Goal: Transaction & Acquisition: Purchase product/service

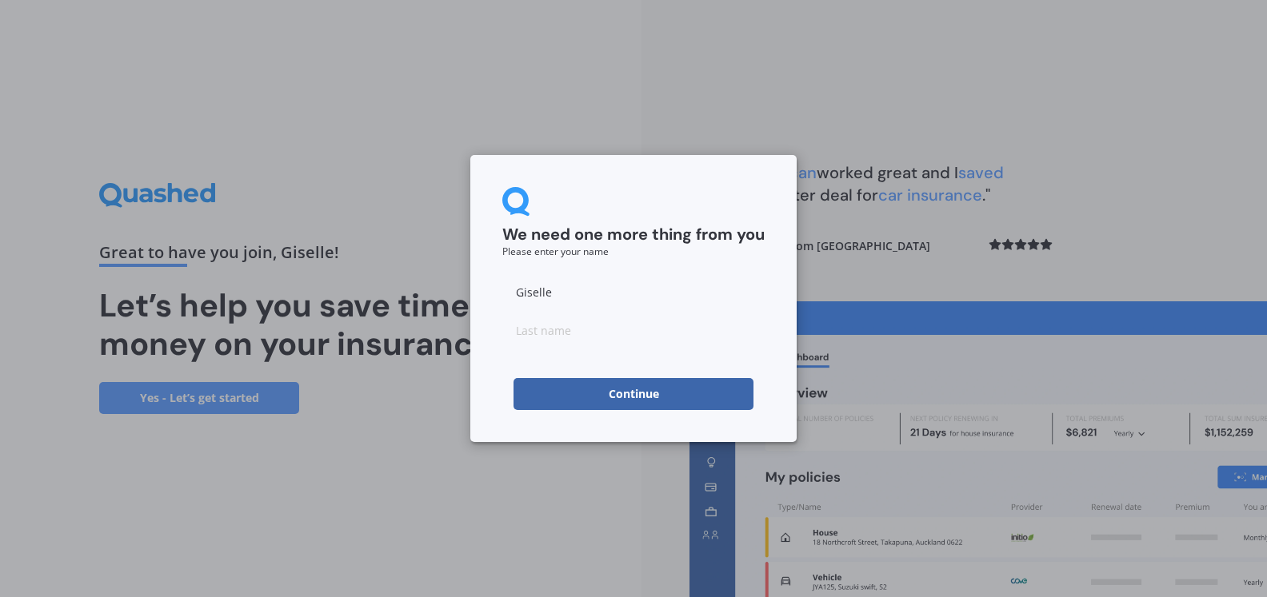
click at [730, 322] on input at bounding box center [633, 330] width 262 height 32
type input "[PERSON_NAME]"
click at [710, 393] on button "Continue" at bounding box center [634, 394] width 240 height 32
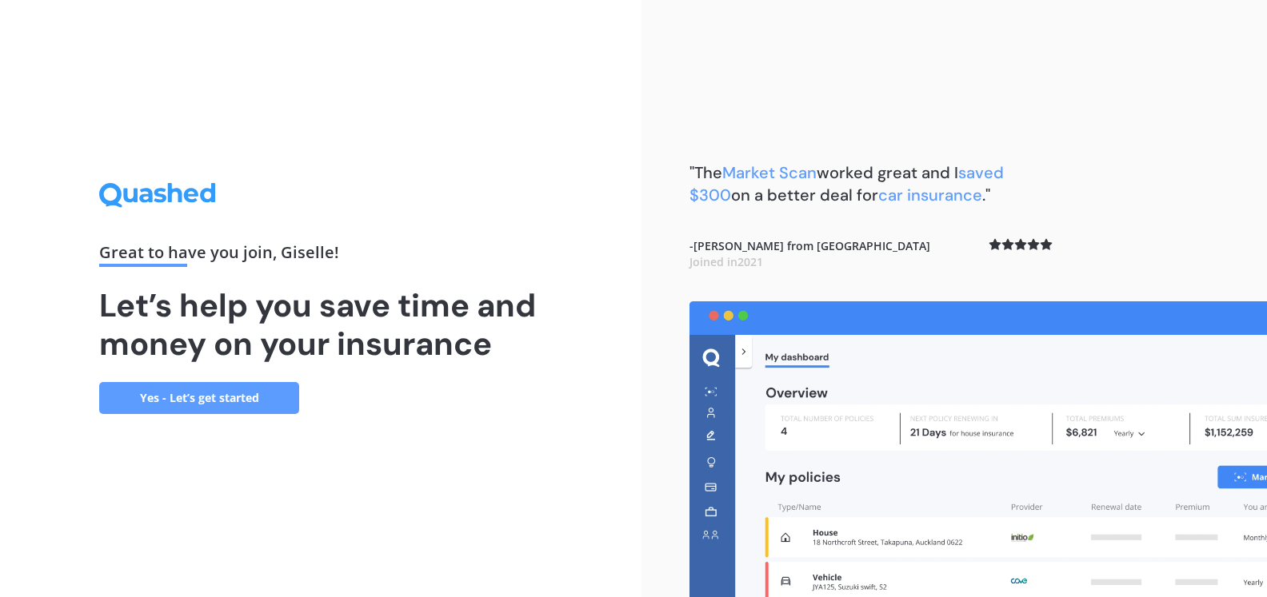
click at [266, 402] on link "Yes - Let’s get started" at bounding box center [199, 398] width 200 height 32
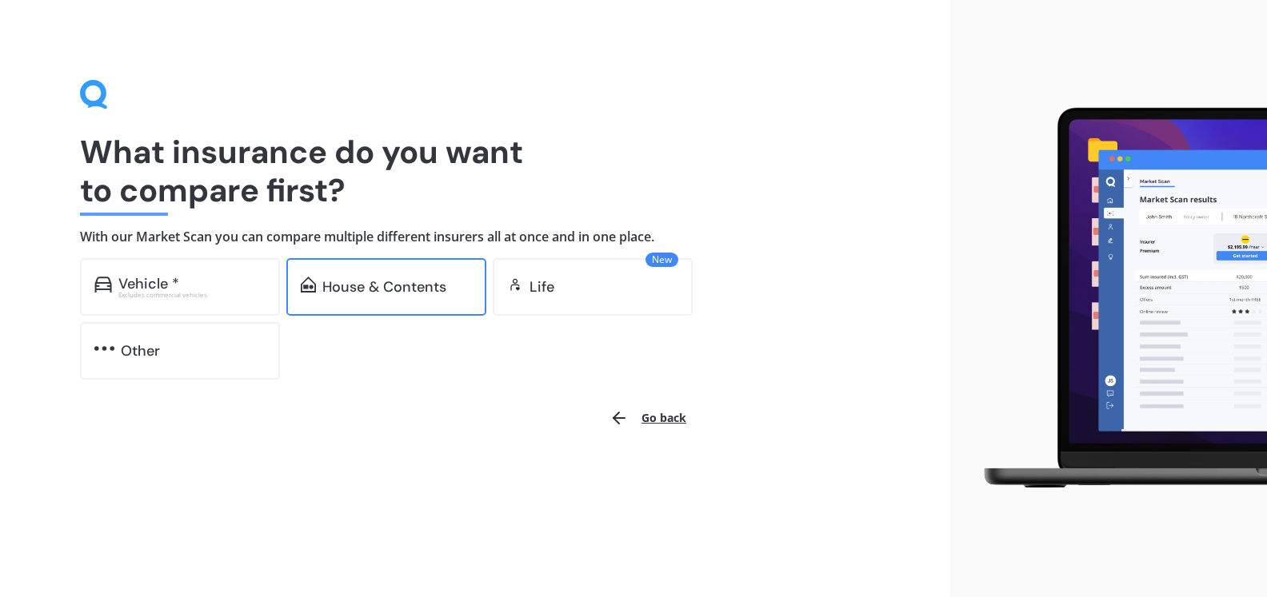
click at [366, 285] on div "House & Contents" at bounding box center [384, 287] width 124 height 16
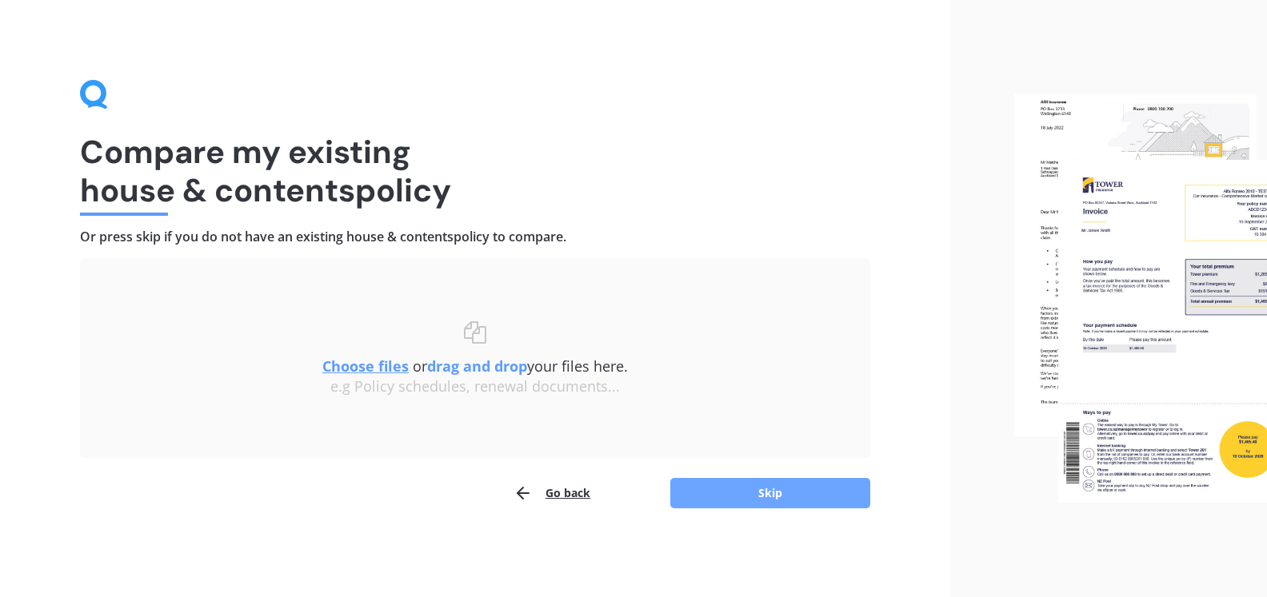
click at [841, 490] on button "Skip" at bounding box center [770, 493] width 200 height 30
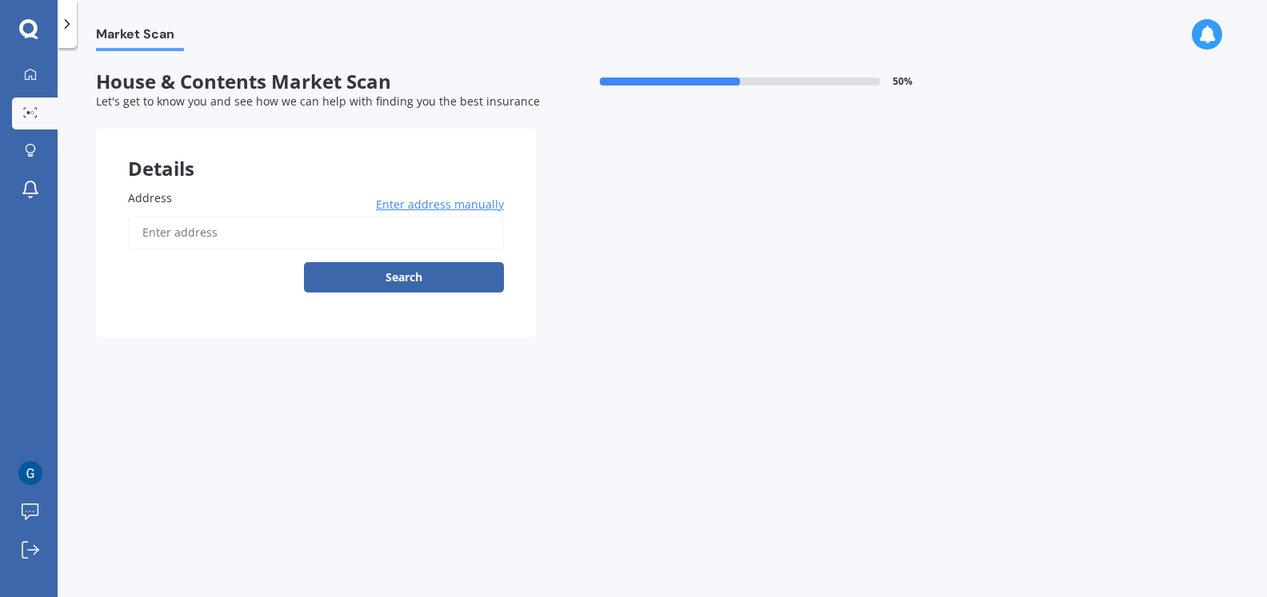
click at [259, 235] on input "Address" at bounding box center [316, 233] width 376 height 34
type input "[STREET_ADDRESS]"
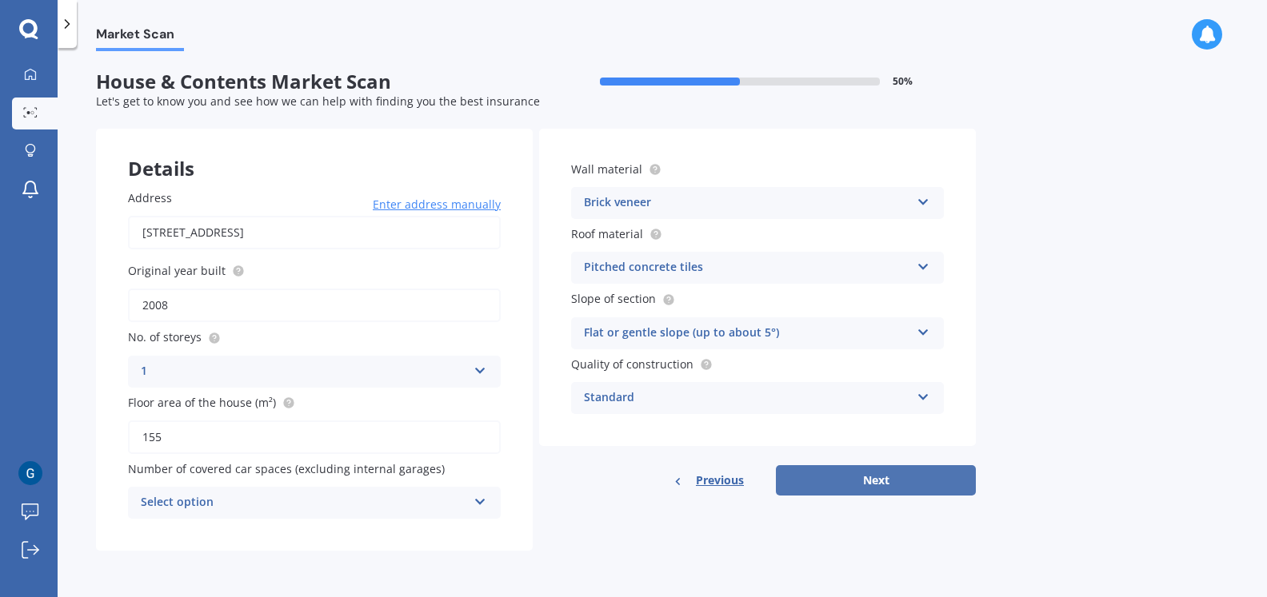
click at [859, 488] on button "Next" at bounding box center [876, 481] width 200 height 30
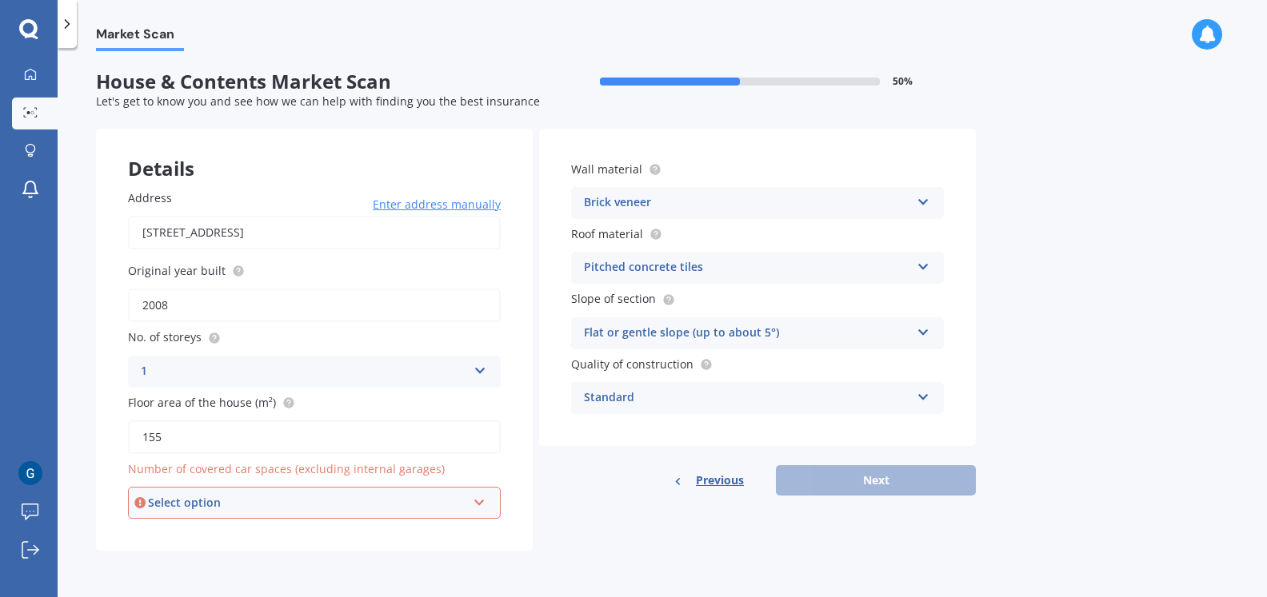
click at [442, 510] on div "Select option" at bounding box center [307, 503] width 318 height 18
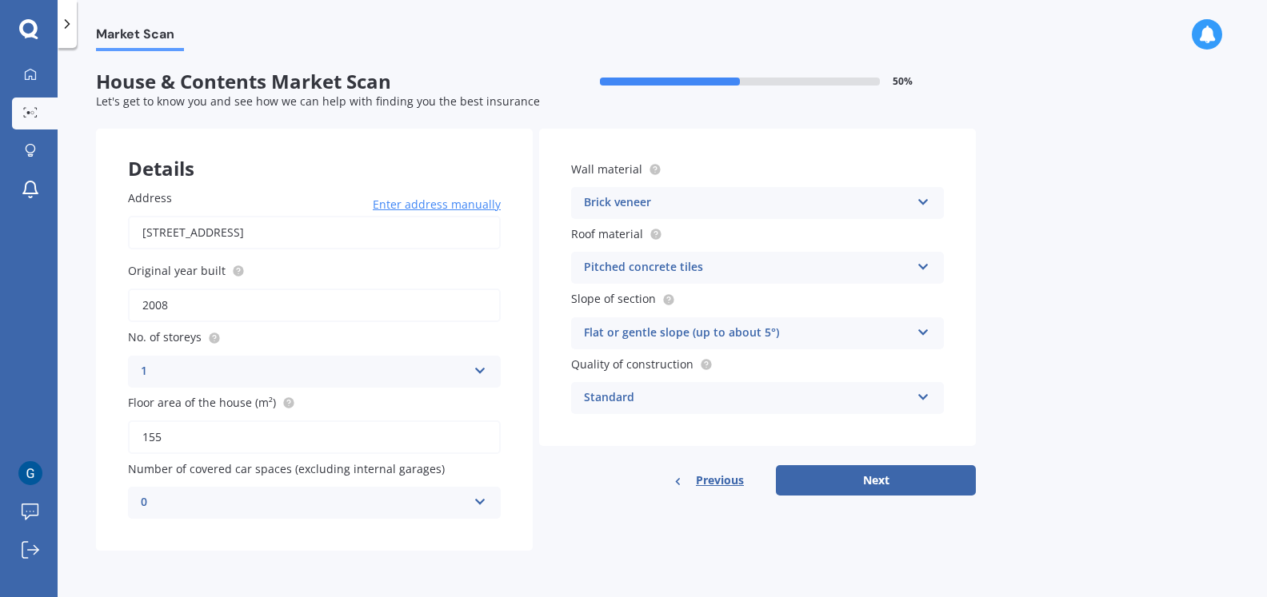
click at [542, 508] on div "Details Address [STREET_ADDRESS] Enter address manually Search Original year bu…" at bounding box center [536, 340] width 880 height 422
click at [483, 497] on icon at bounding box center [481, 499] width 14 height 11
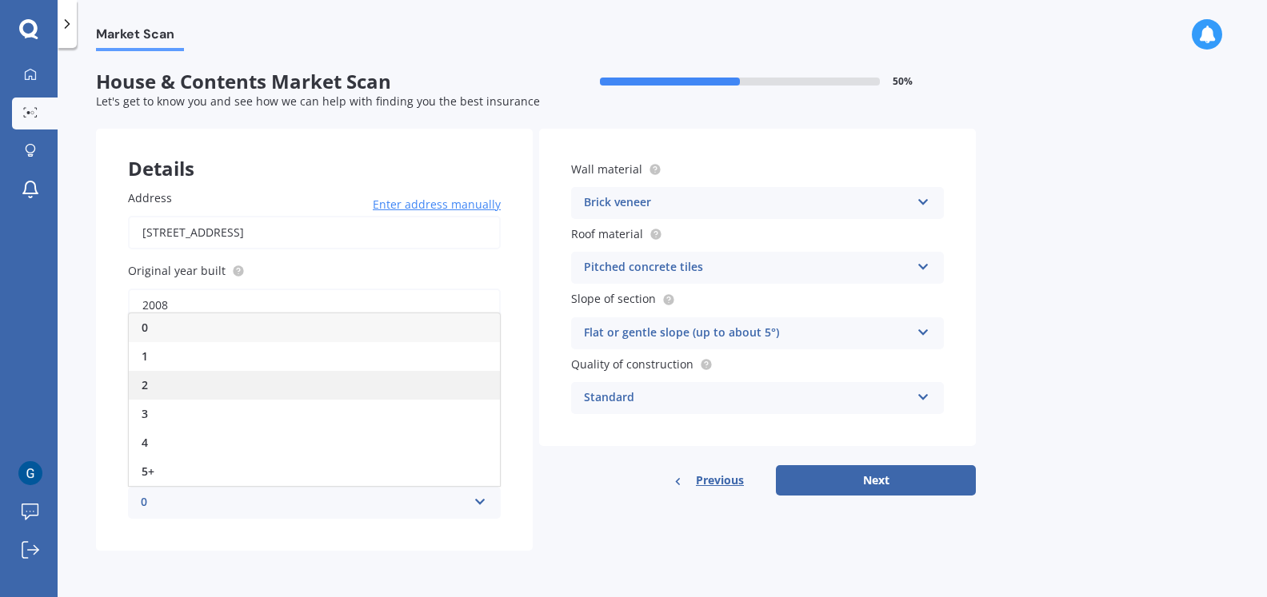
click at [360, 371] on div "2" at bounding box center [314, 385] width 371 height 29
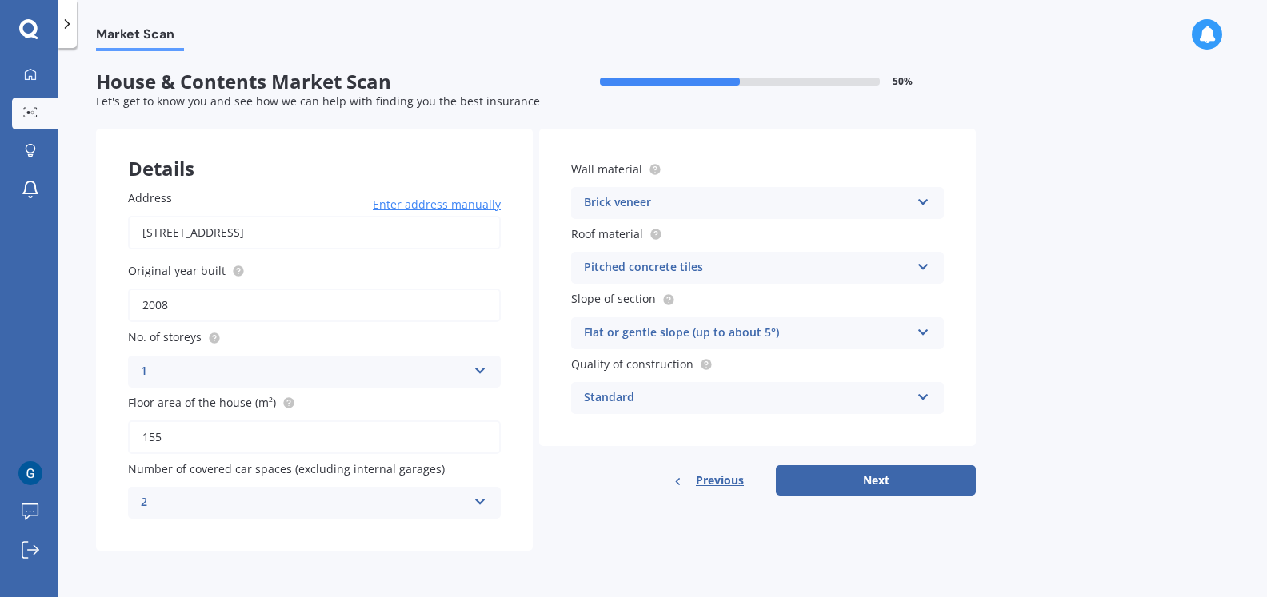
click at [477, 508] on div "2 0 1 2 3 4 5+" at bounding box center [314, 503] width 373 height 32
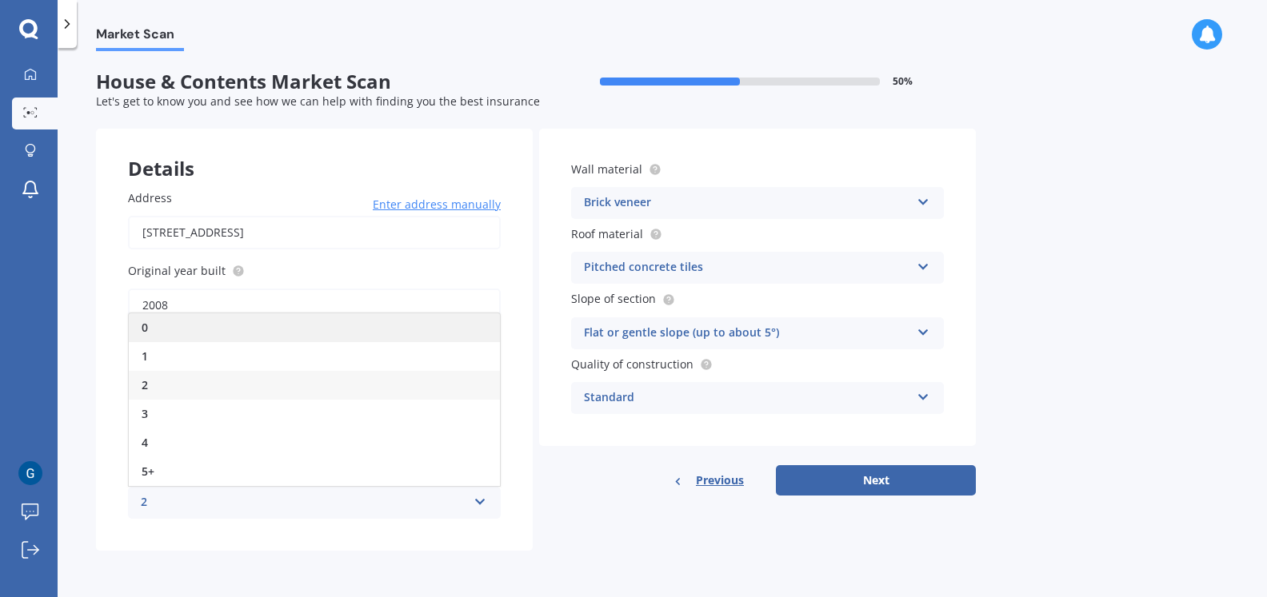
click at [204, 322] on div "0" at bounding box center [314, 328] width 371 height 29
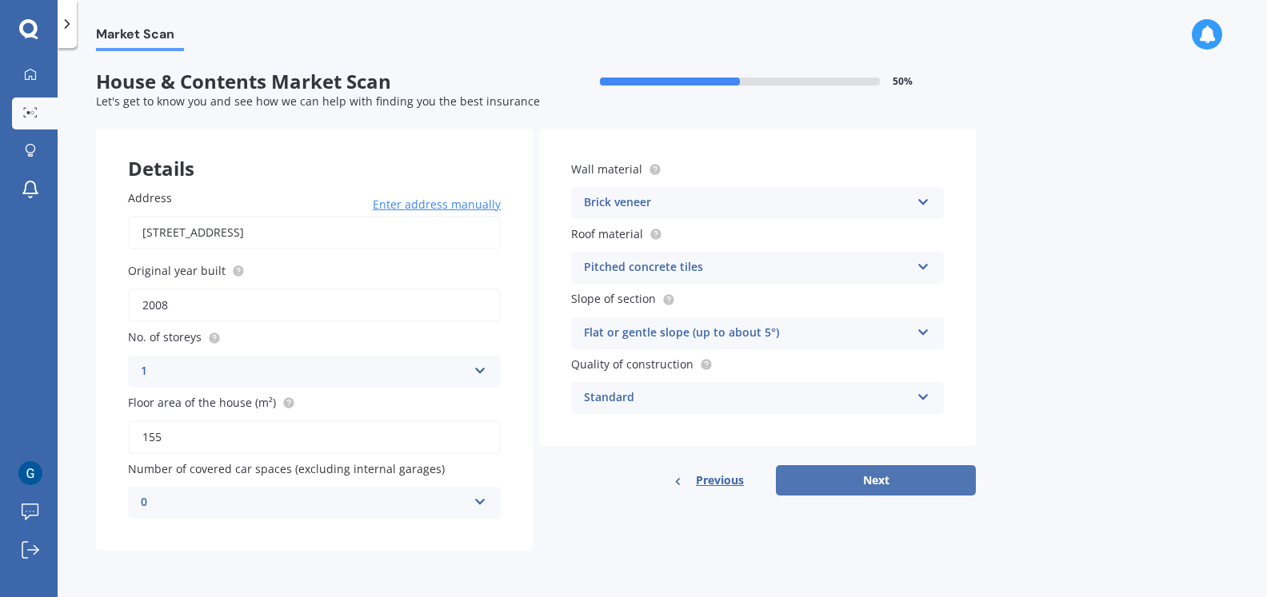
click at [853, 469] on button "Next" at bounding box center [876, 481] width 200 height 30
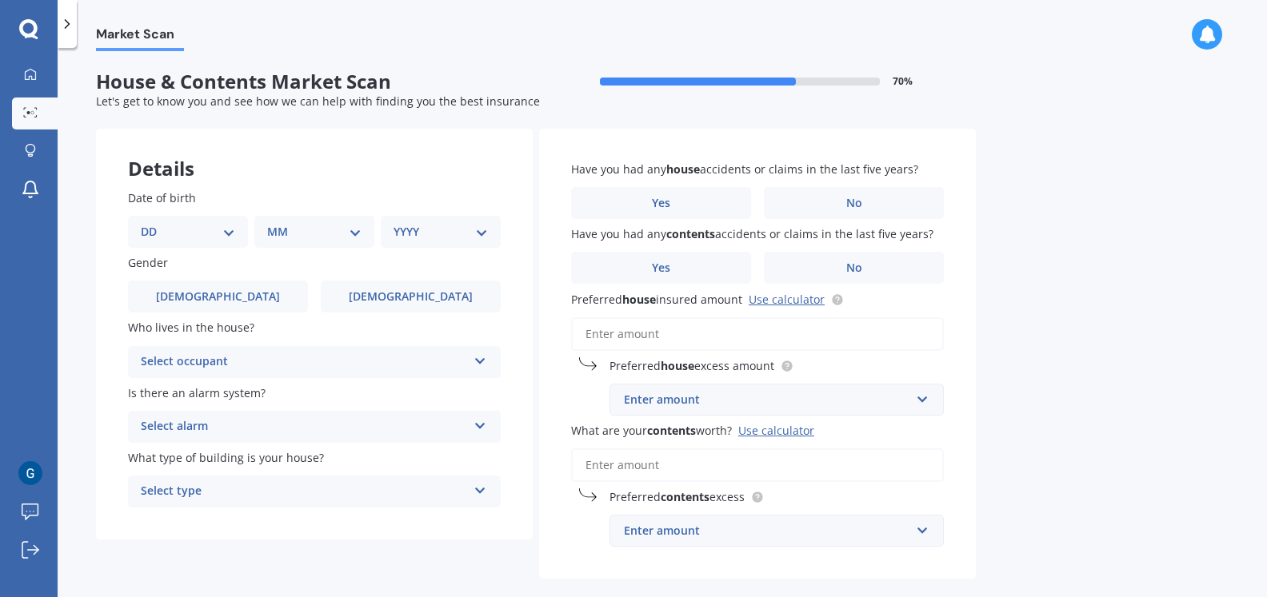
click at [156, 221] on div "DD 01 02 03 04 05 06 07 08 09 10 11 12 13 14 15 16 17 18 19 20 21 22 23 24 25 2…" at bounding box center [188, 232] width 120 height 32
click at [223, 230] on select "DD 01 02 03 04 05 06 07 08 09 10 11 12 13 14 15 16 17 18 19 20 21 22 23 24 25 2…" at bounding box center [188, 232] width 94 height 18
select select "02"
click at [154, 223] on select "DD 01 02 03 04 05 06 07 08 09 10 11 12 13 14 15 16 17 18 19 20 21 22 23 24 25 2…" at bounding box center [188, 232] width 94 height 18
click at [304, 234] on select "MM 01 02 03 04 05 06 07 08 09 10 11 12" at bounding box center [318, 232] width 88 height 18
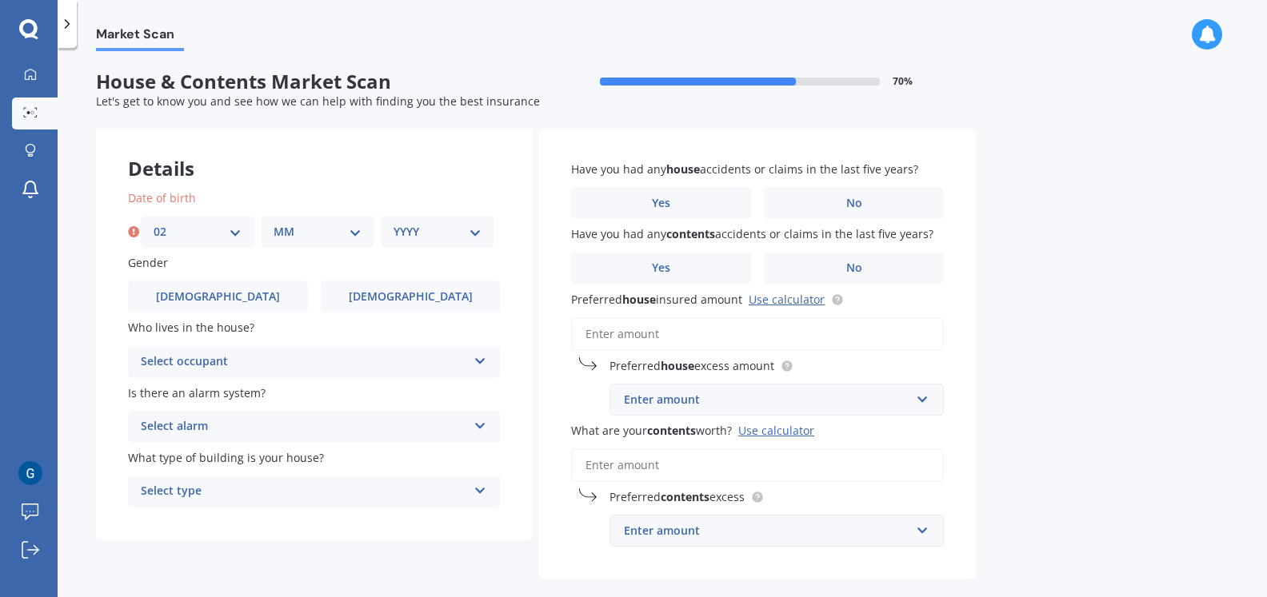
select select "08"
click at [274, 223] on select "MM 01 02 03 04 05 06 07 08 09 10 11 12" at bounding box center [318, 232] width 88 height 18
click at [449, 236] on select "YYYY 2009 2008 2007 2006 2005 2004 2003 2002 2001 2000 1999 1998 1997 1996 1995…" at bounding box center [438, 232] width 88 height 18
select select "1987"
click at [394, 223] on select "YYYY 2009 2008 2007 2006 2005 2004 2003 2002 2001 2000 1999 1998 1997 1996 1995…" at bounding box center [438, 232] width 88 height 18
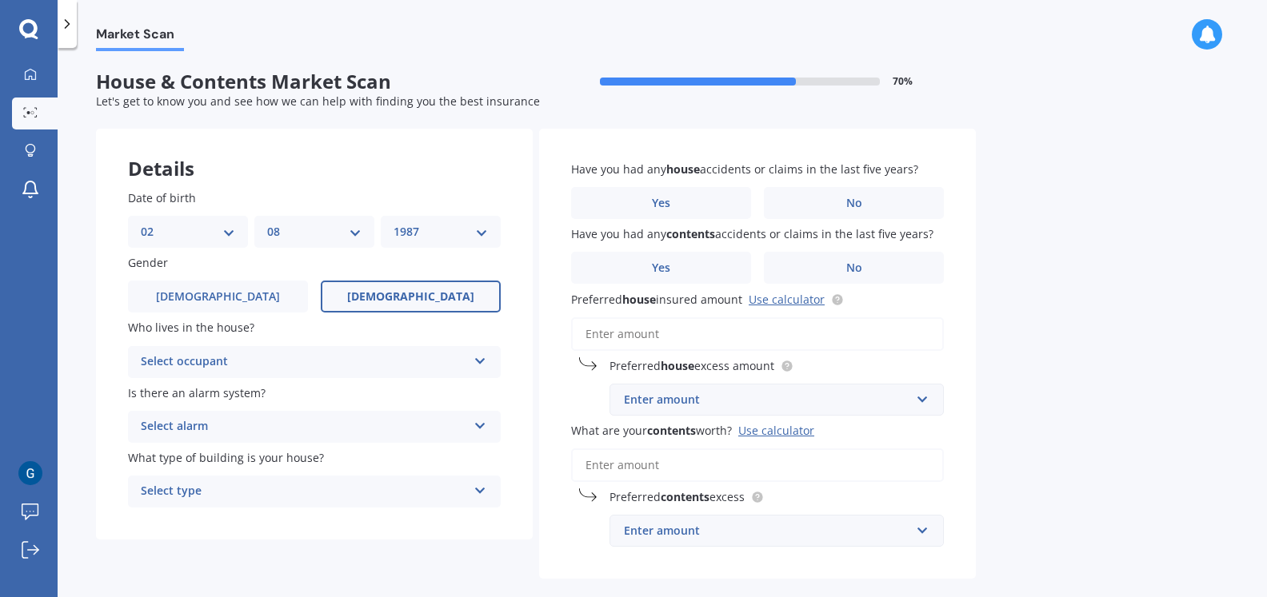
click at [376, 295] on label "[DEMOGRAPHIC_DATA]" at bounding box center [411, 297] width 180 height 32
click at [0, 0] on input "[DEMOGRAPHIC_DATA]" at bounding box center [0, 0] width 0 height 0
click at [363, 350] on div "Select occupant Owner Owner + Boarder" at bounding box center [314, 362] width 373 height 32
click at [333, 388] on div "Owner" at bounding box center [314, 393] width 371 height 29
click at [295, 416] on div "Select alarm Yes, monitored Yes, not monitored No" at bounding box center [314, 427] width 373 height 32
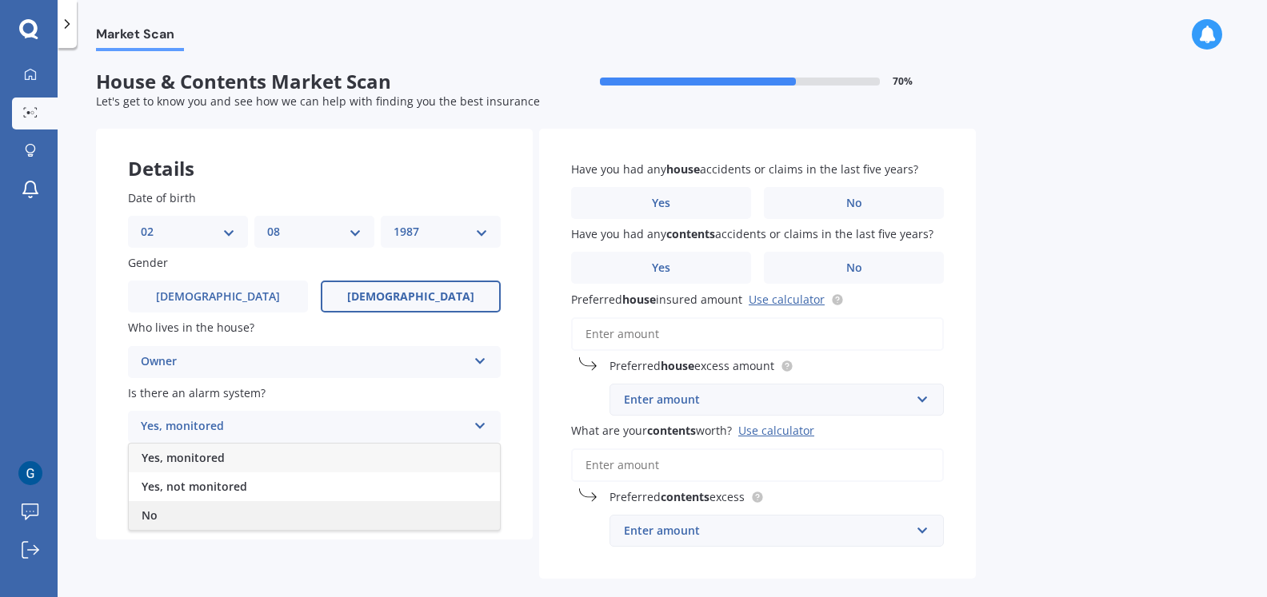
click at [230, 510] on div "No" at bounding box center [314, 516] width 371 height 29
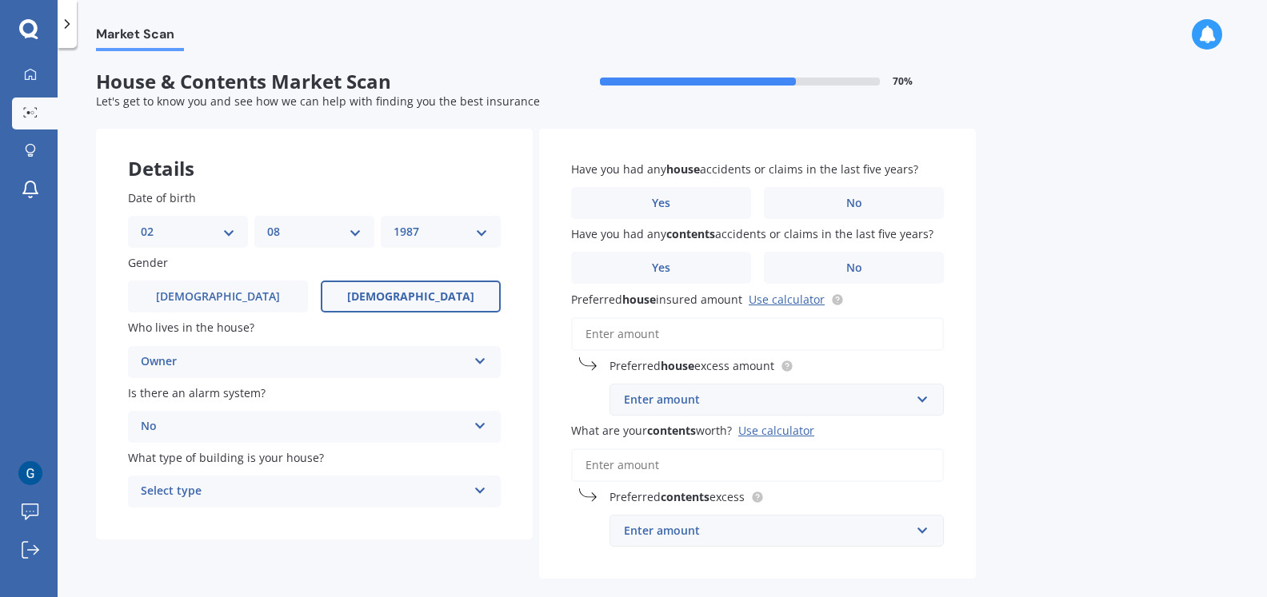
click at [233, 497] on div "Select type" at bounding box center [304, 491] width 326 height 19
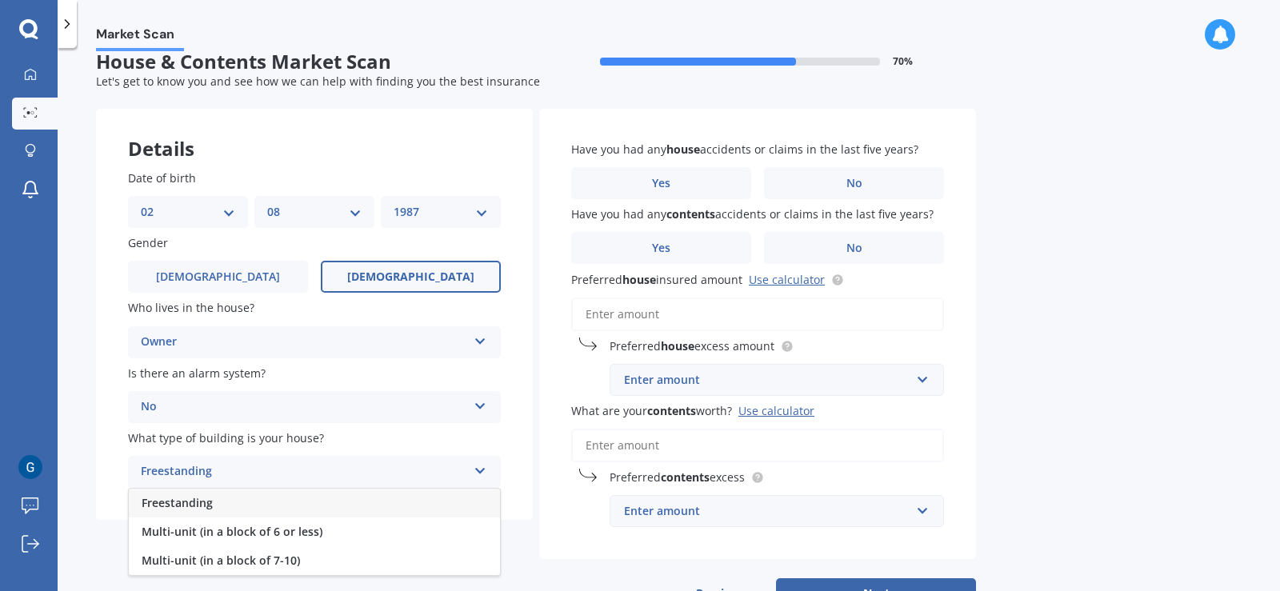
scroll to position [76, 0]
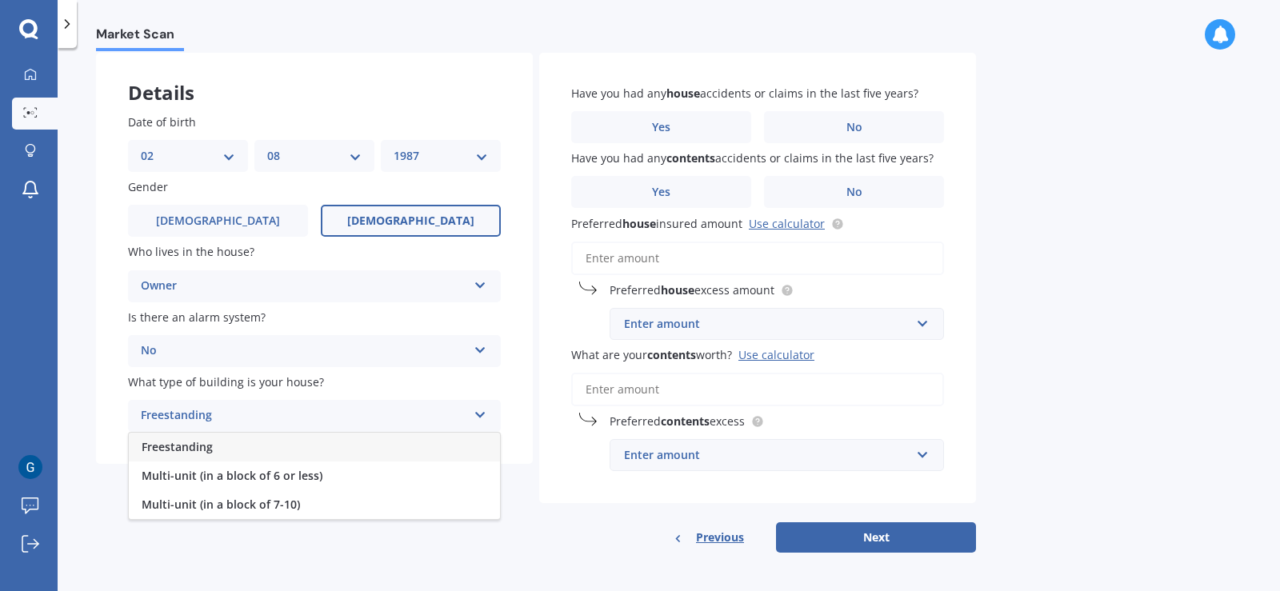
click at [212, 442] on span "Freestanding" at bounding box center [177, 446] width 71 height 15
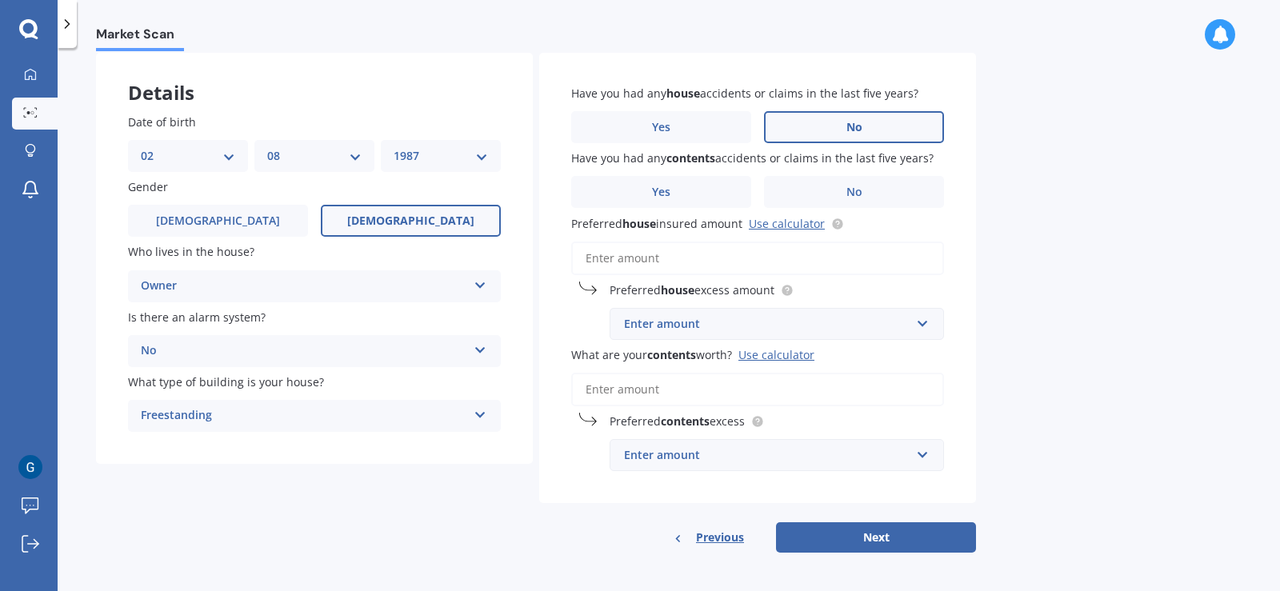
click at [860, 133] on span "No" at bounding box center [854, 128] width 16 height 14
click at [0, 0] on input "No" at bounding box center [0, 0] width 0 height 0
click at [853, 187] on span "No" at bounding box center [854, 193] width 16 height 14
click at [0, 0] on input "No" at bounding box center [0, 0] width 0 height 0
click at [729, 261] on input "Preferred house insured amount Use calculator" at bounding box center [757, 259] width 373 height 34
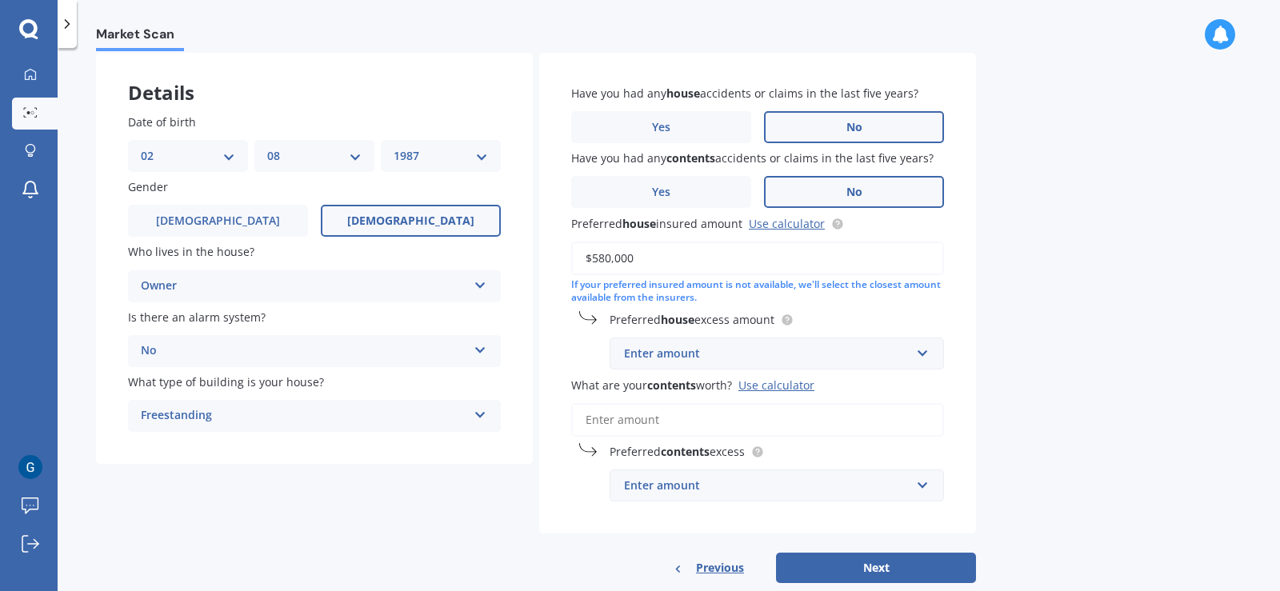
type input "$580,000"
click at [771, 227] on link "Use calculator" at bounding box center [787, 223] width 76 height 15
click at [674, 343] on input "text" at bounding box center [771, 353] width 320 height 30
type input "1000"
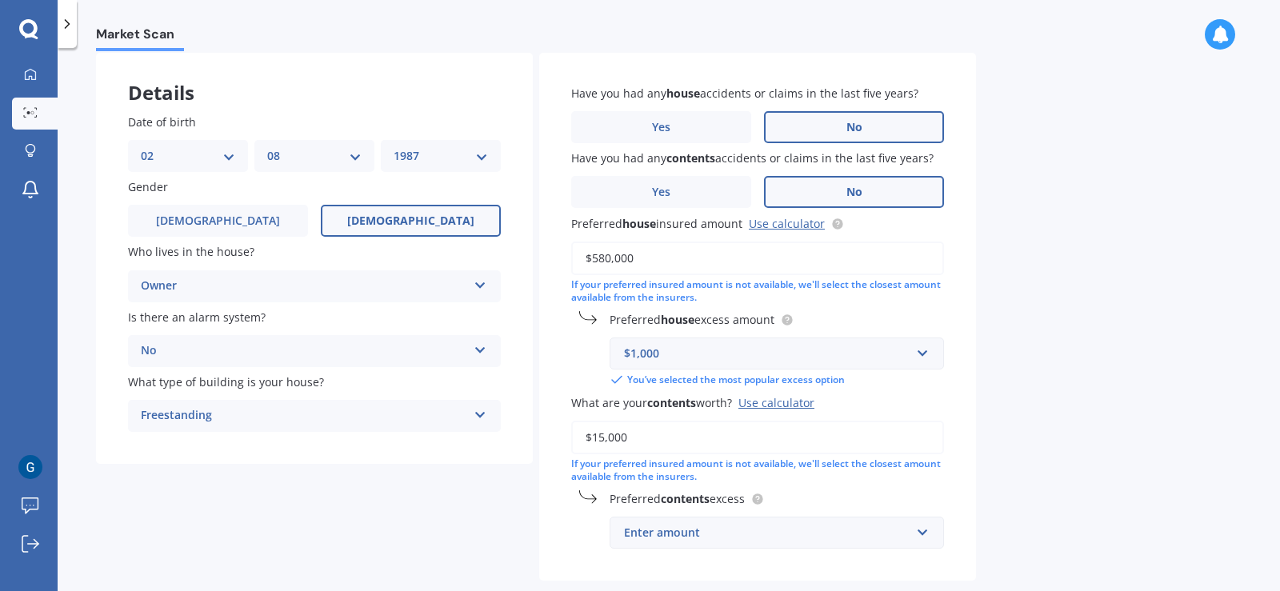
type input "$15,000"
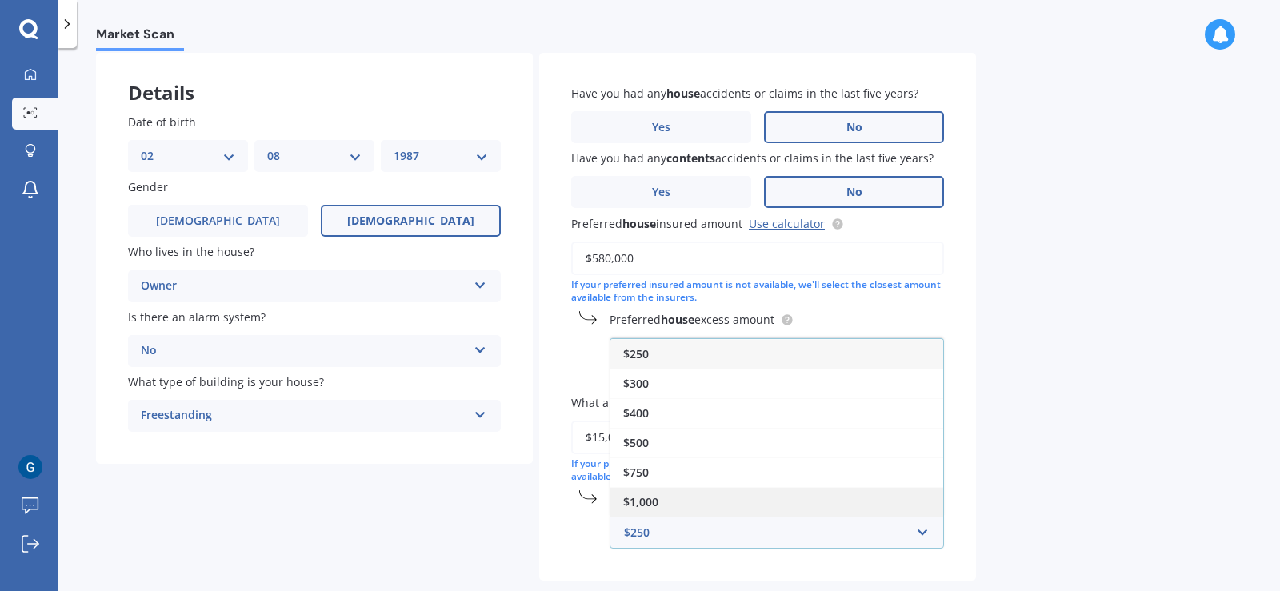
click at [649, 494] on span "$1,000" at bounding box center [640, 501] width 35 height 15
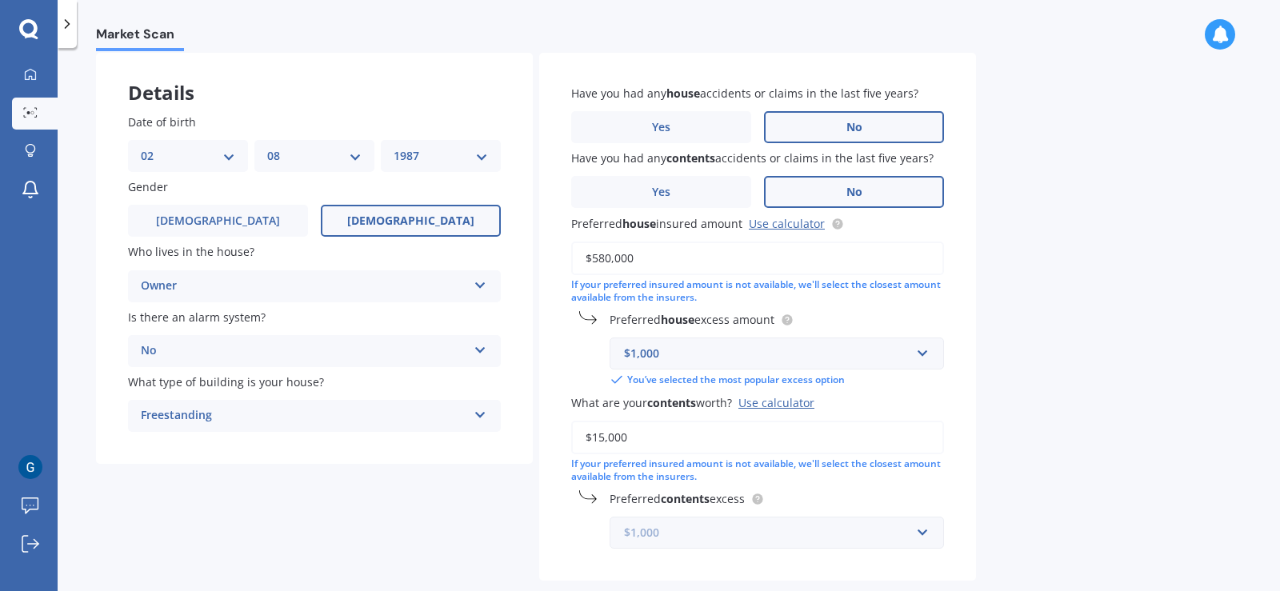
scroll to position [157, 0]
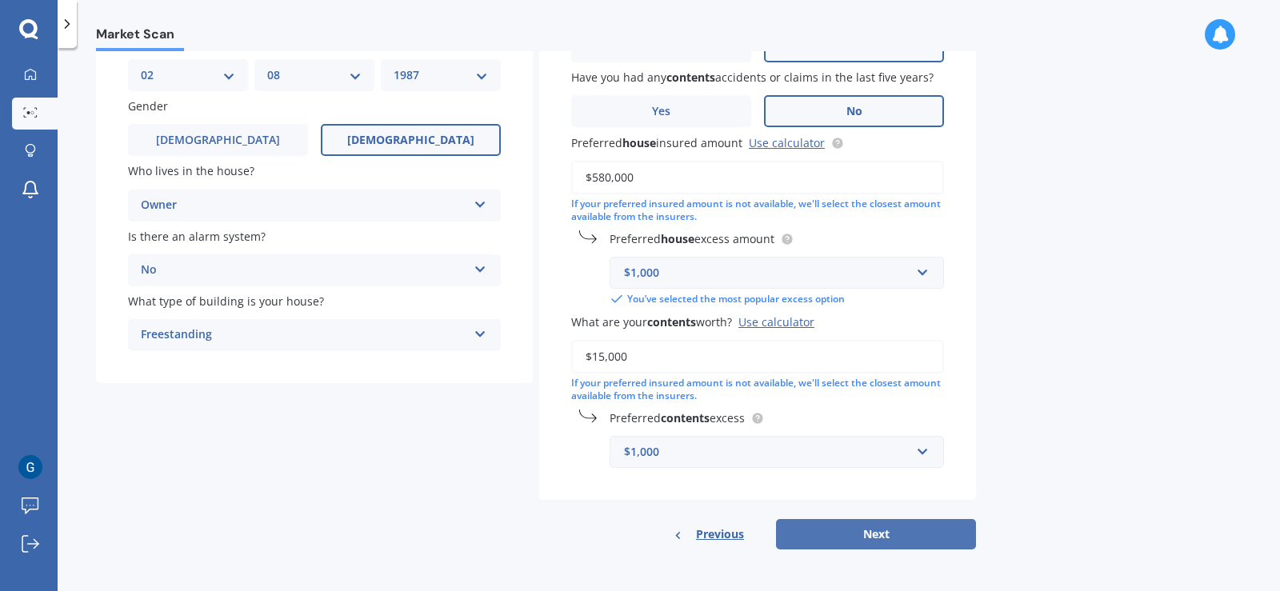
click at [897, 528] on button "Next" at bounding box center [876, 534] width 200 height 30
select select "02"
select select "08"
select select "1987"
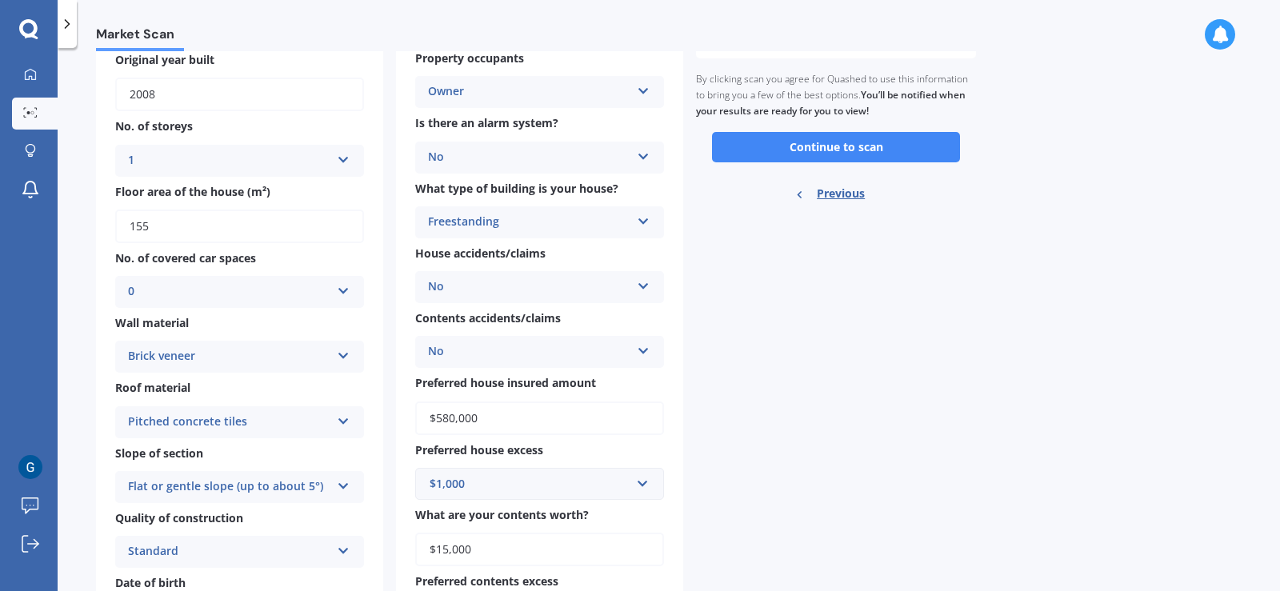
scroll to position [0, 0]
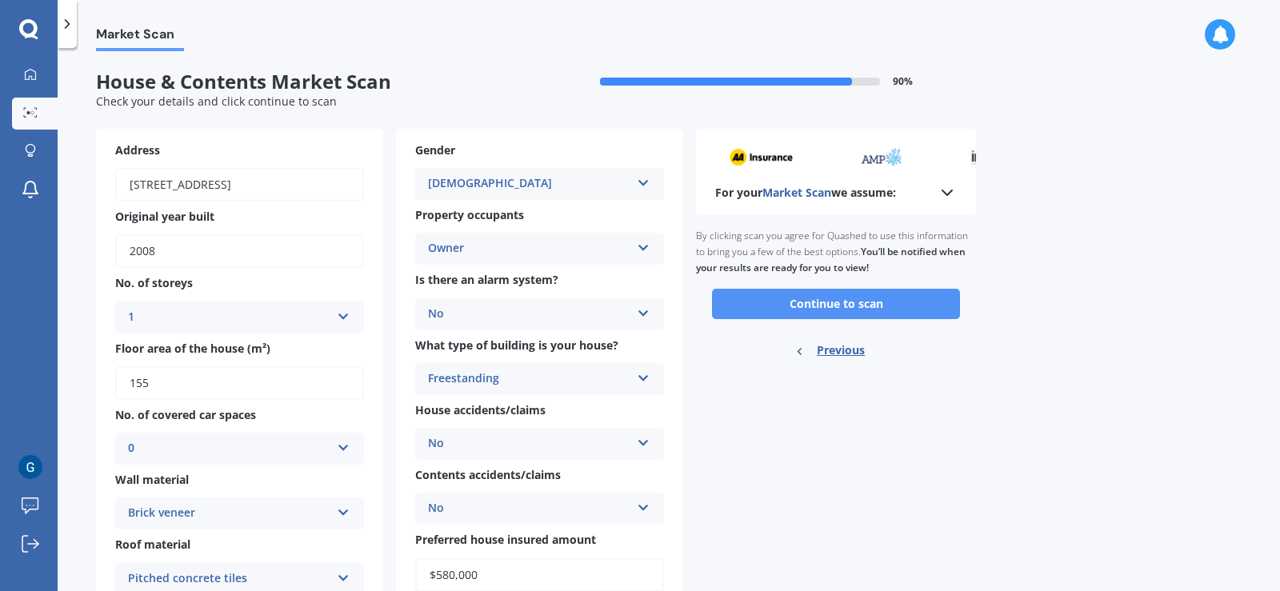
click at [905, 314] on button "Continue to scan" at bounding box center [836, 304] width 248 height 30
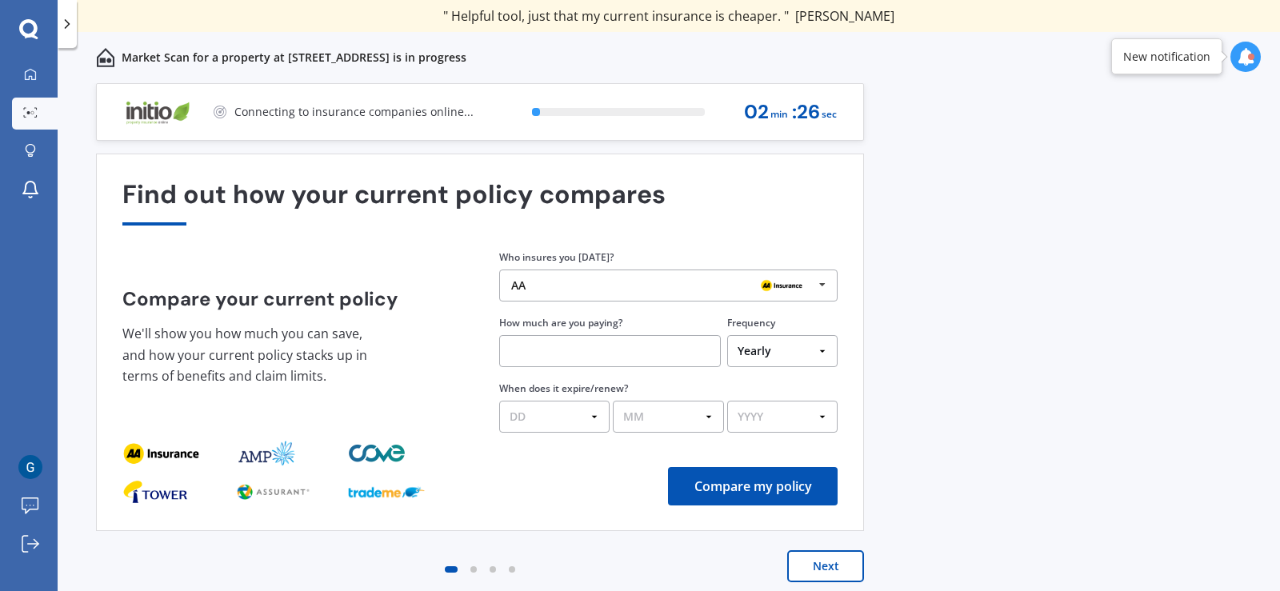
click at [808, 290] on div at bounding box center [781, 285] width 64 height 19
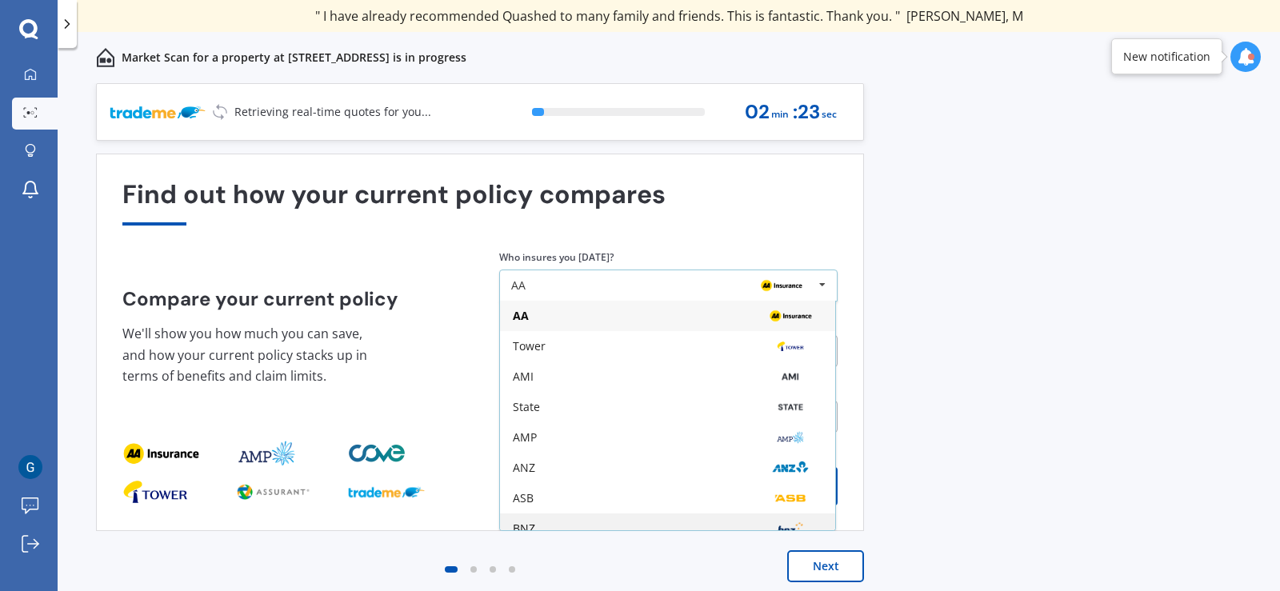
click at [577, 526] on div "BNZ" at bounding box center [668, 528] width 310 height 13
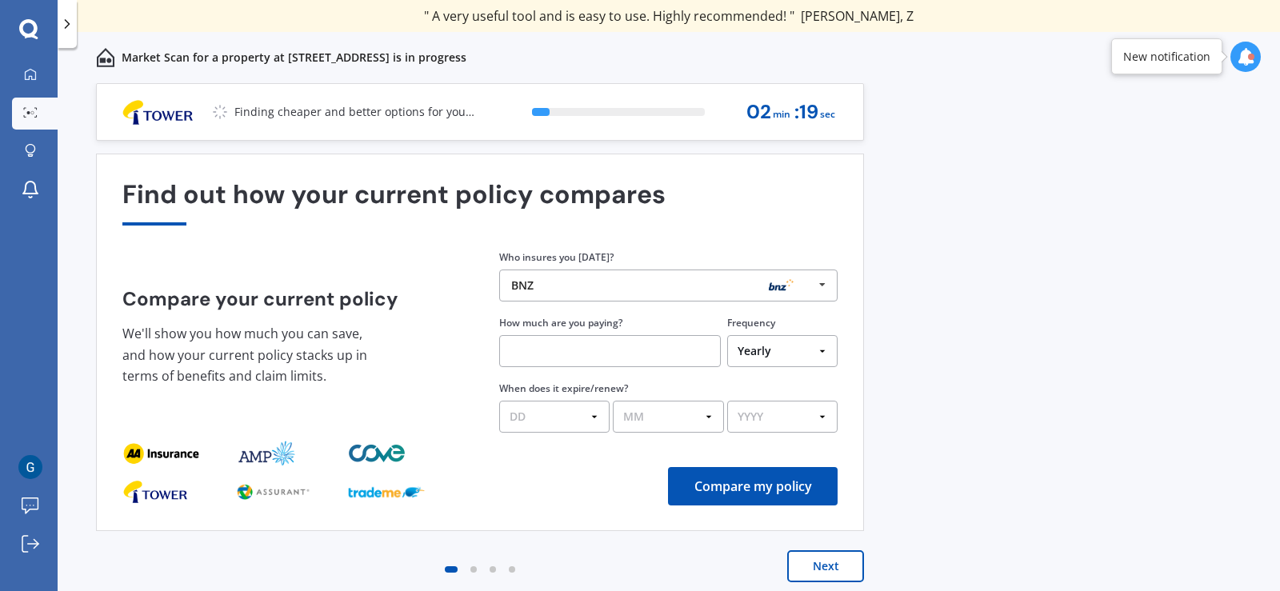
click at [633, 357] on input "text" at bounding box center [610, 351] width 222 height 32
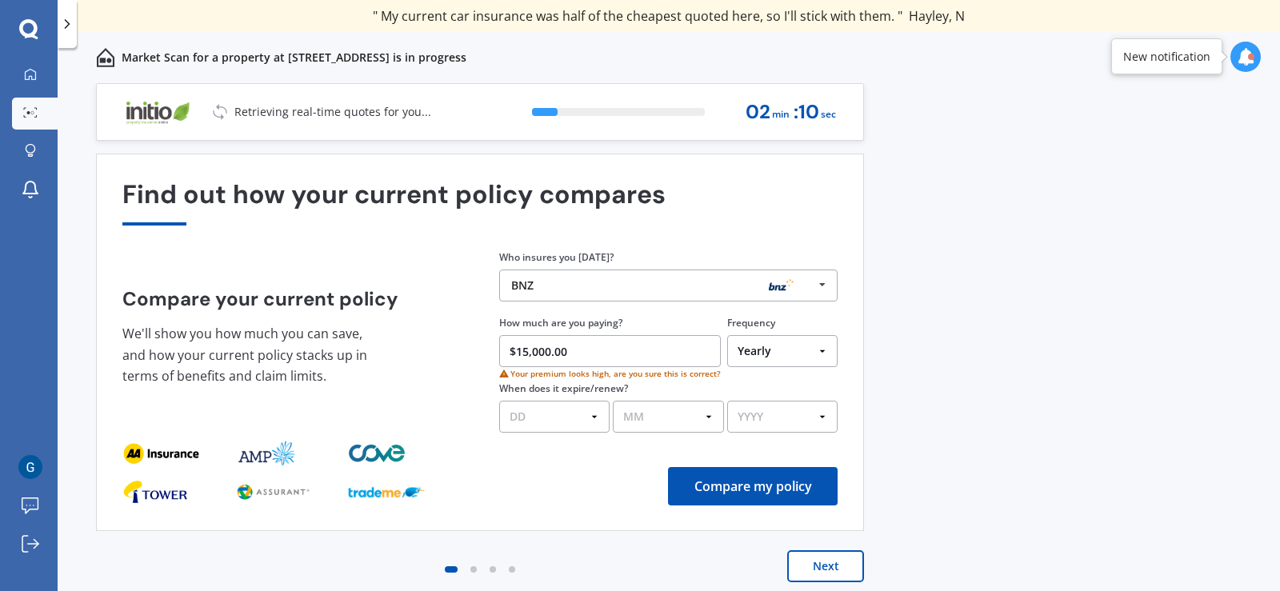
click at [548, 353] on input "$15,000.00" at bounding box center [610, 351] width 222 height 32
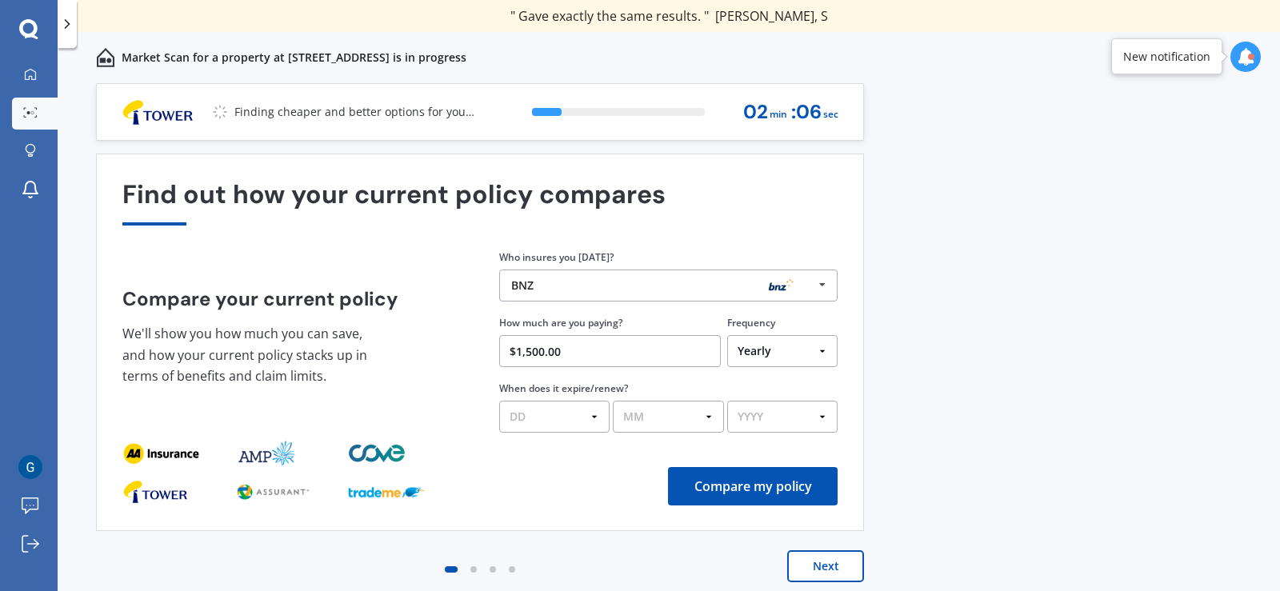
type input "$1,500.00"
click at [549, 418] on select "DD 01 02 03 04 05 06 07 08 09 10 11 12 13 14 15 16 17 18 19 20 21 22 23 24 25 2…" at bounding box center [554, 417] width 110 height 32
select select "13"
click at [499, 401] on select "DD 01 02 03 04 05 06 07 08 09 10 11 12 13 14 15 16 17 18 19 20 21 22 23 24 25 2…" at bounding box center [554, 417] width 110 height 32
click at [705, 429] on select "MM 01 02 03 04 05 06 07 08 09 10 11 12" at bounding box center [668, 417] width 110 height 32
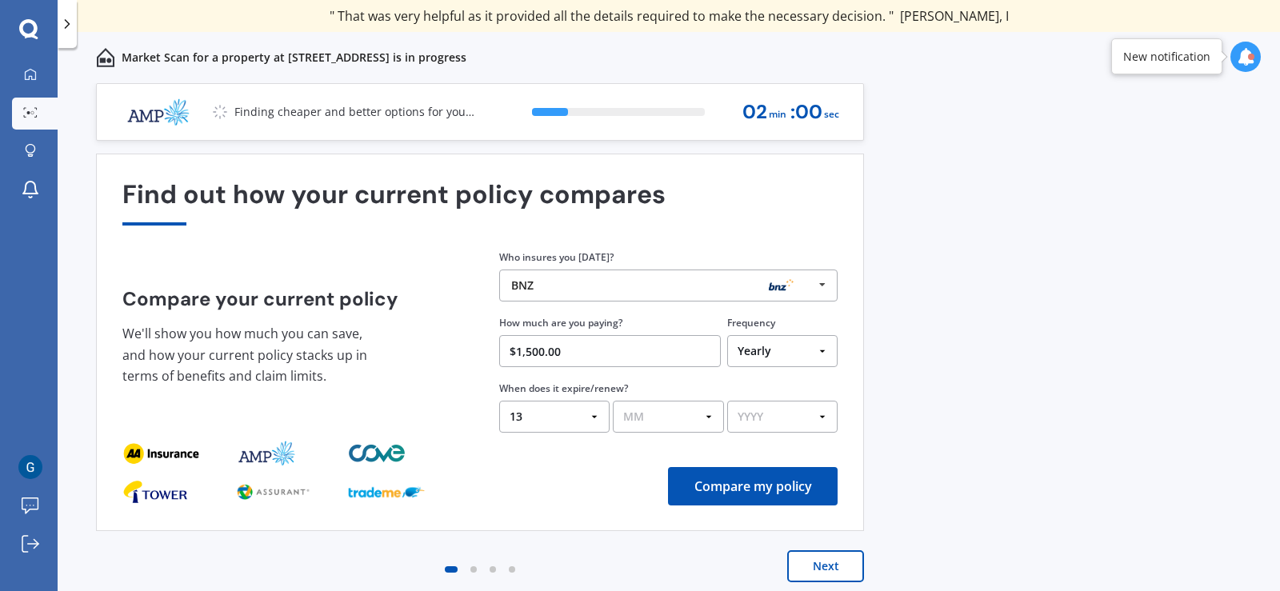
select select "09"
click at [613, 401] on select "MM 01 02 03 04 05 06 07 08 09 10 11 12" at bounding box center [668, 417] width 110 height 32
click at [783, 420] on select "YYYY 2026 2025 2024" at bounding box center [782, 417] width 110 height 32
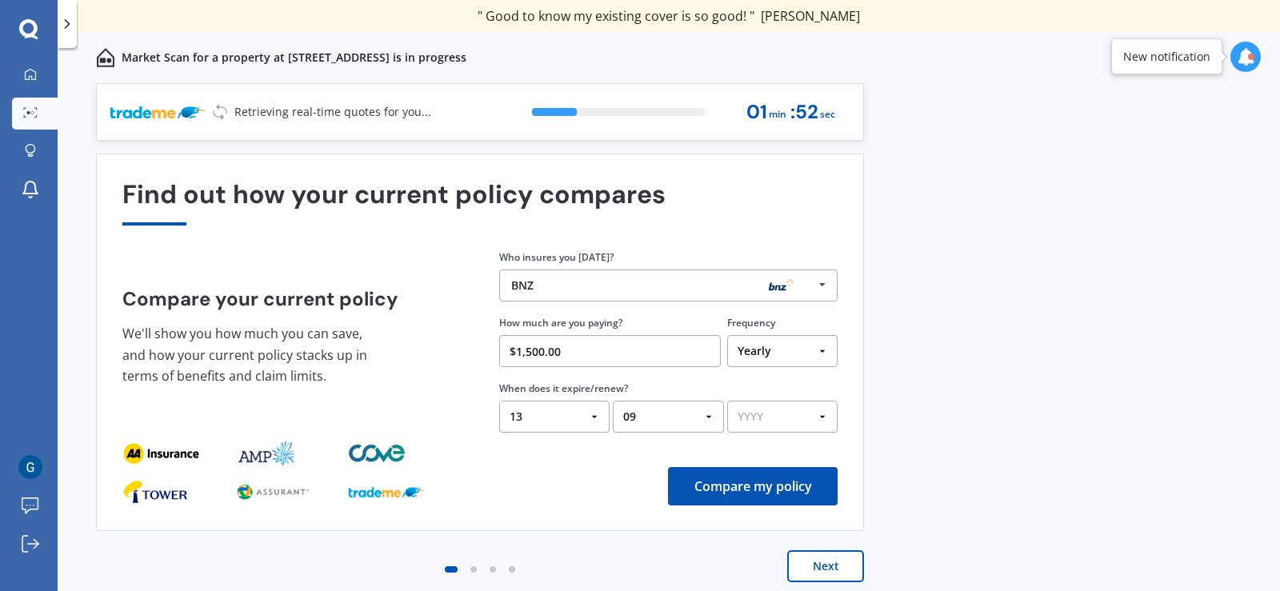
select select "2025"
click at [727, 401] on select "YYYY 2026 2025 2024" at bounding box center [782, 417] width 110 height 32
click at [717, 487] on button "Compare my policy" at bounding box center [753, 486] width 170 height 38
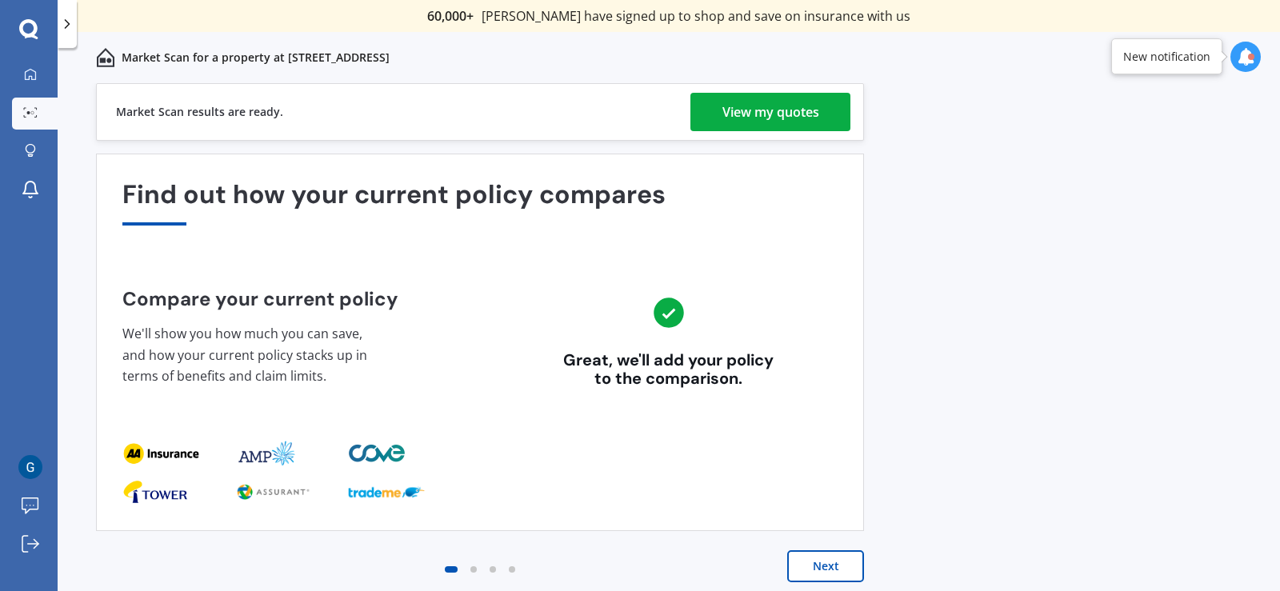
click at [801, 110] on div "View my quotes" at bounding box center [770, 112] width 97 height 38
